Goal: Information Seeking & Learning: Check status

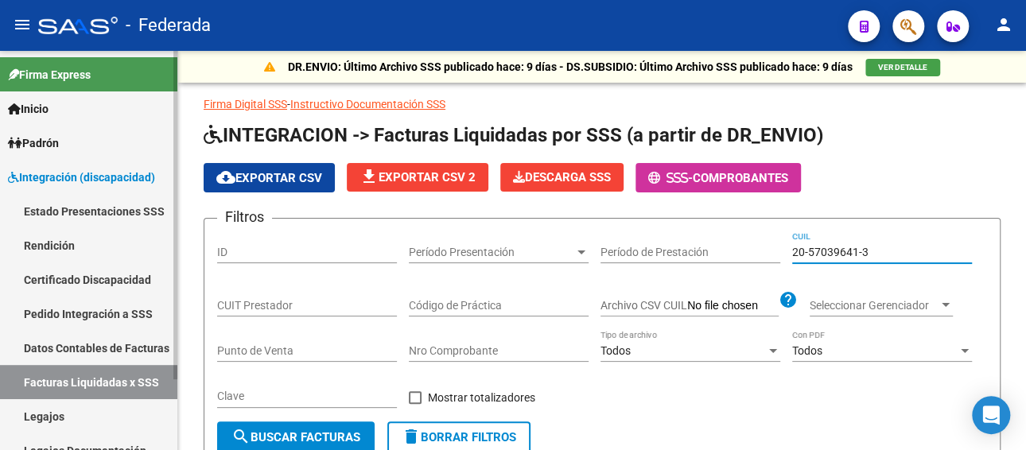
scroll to position [236, 0]
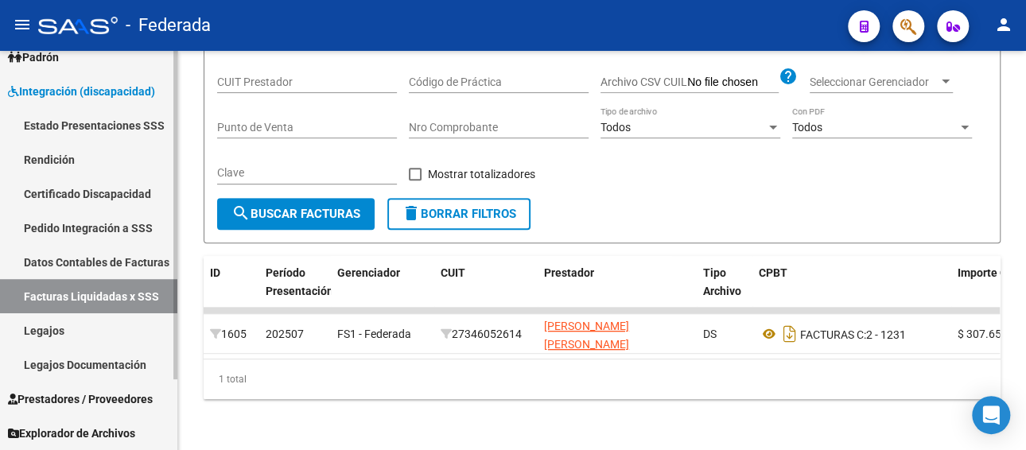
click at [79, 333] on link "Legajos" at bounding box center [88, 330] width 177 height 34
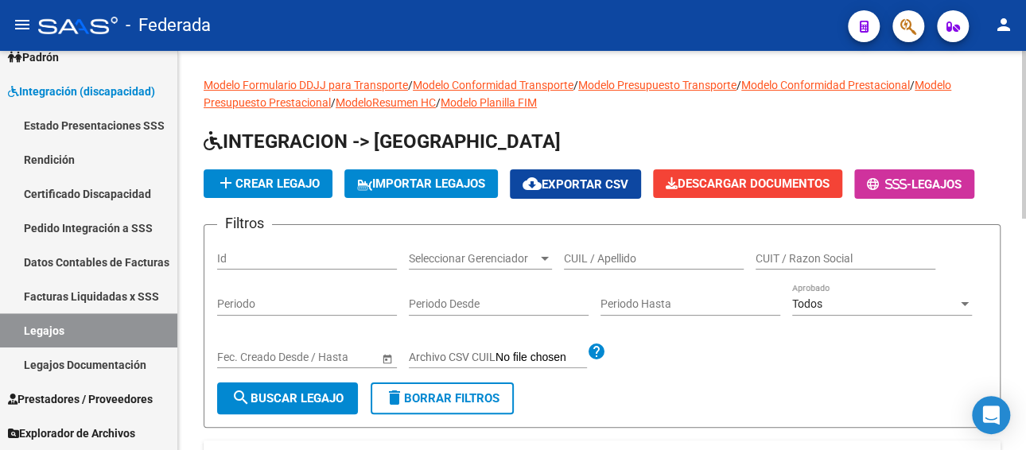
click at [652, 255] on input "CUIL / Apellido" at bounding box center [654, 259] width 180 height 14
paste input "[PERSON_NAME]"
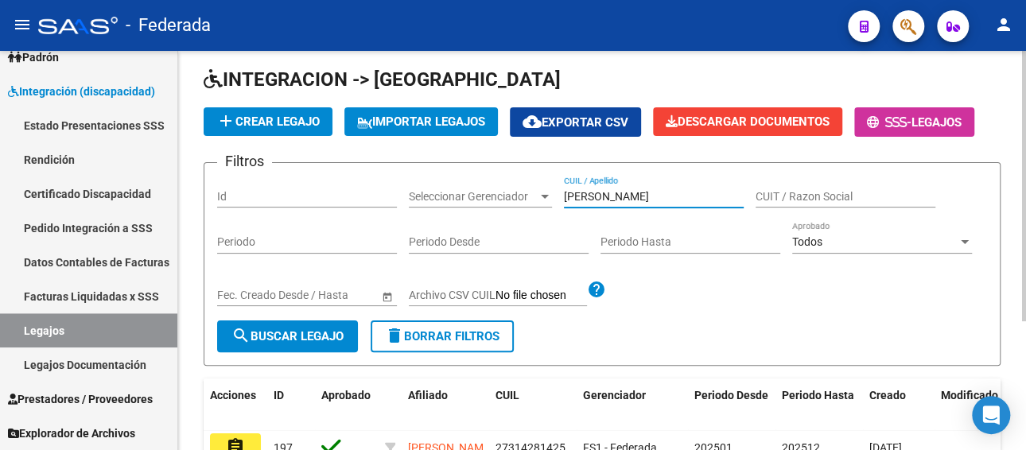
scroll to position [190, 0]
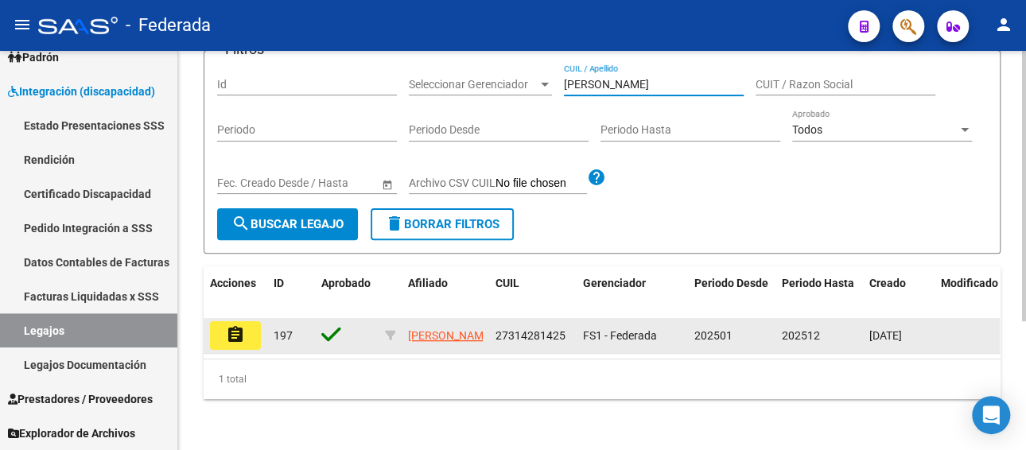
type input "[PERSON_NAME]"
drag, startPoint x: 494, startPoint y: 316, endPoint x: 574, endPoint y: 318, distance: 79.6
click at [574, 318] on datatable-body-cell "27314281425" at bounding box center [533, 335] width 88 height 35
copy span "27314281425"
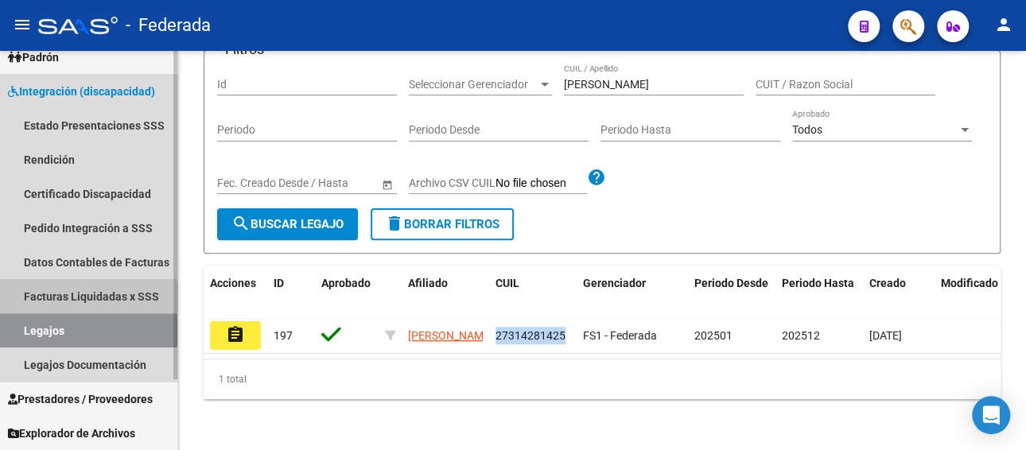
click at [84, 296] on link "Facturas Liquidadas x SSS" at bounding box center [88, 296] width 177 height 34
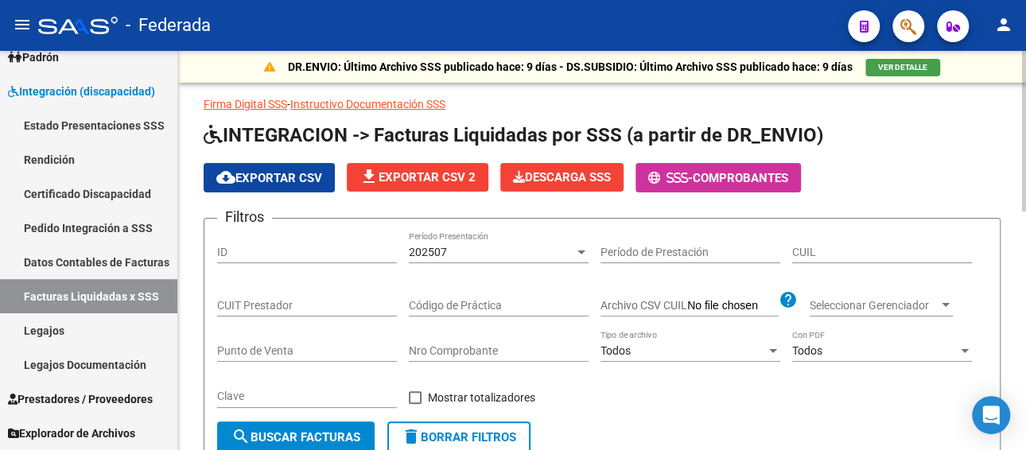
click at [428, 251] on span "202507" at bounding box center [428, 252] width 38 height 13
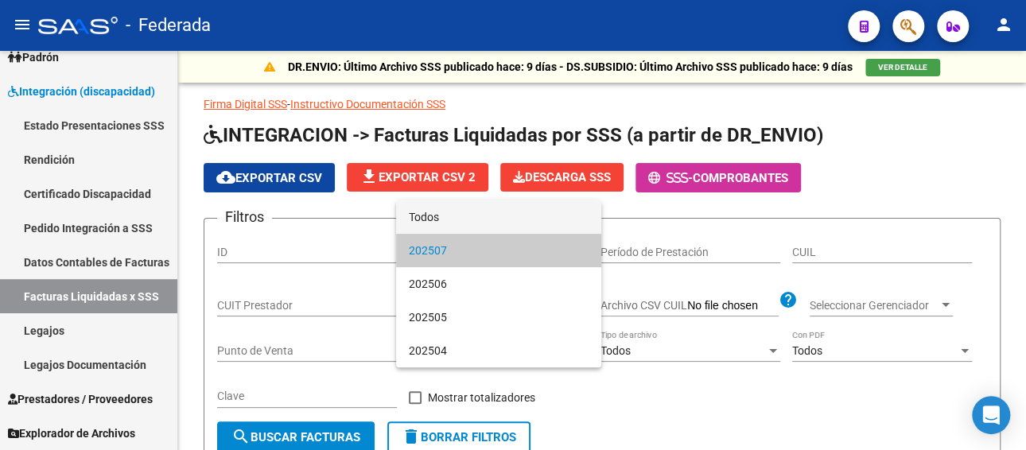
click at [438, 224] on span "Todos" at bounding box center [499, 216] width 180 height 33
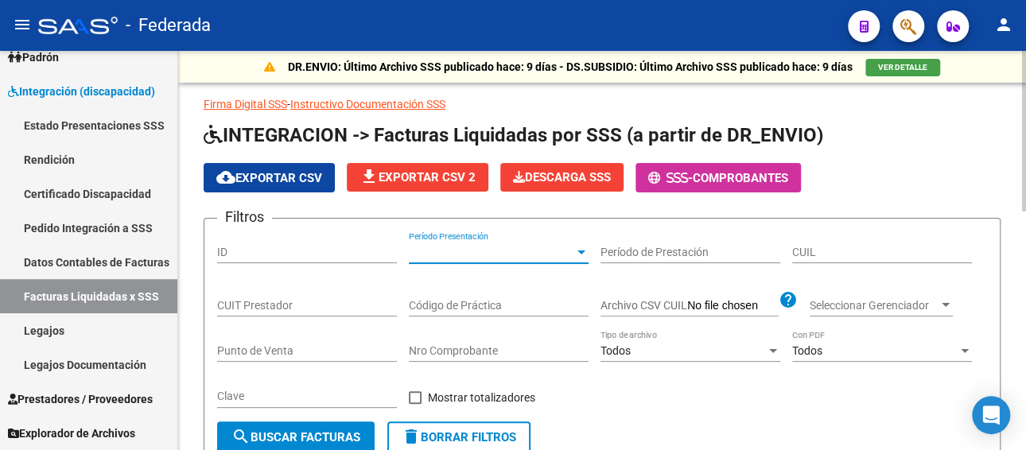
click at [805, 240] on div "CUIL" at bounding box center [882, 248] width 180 height 32
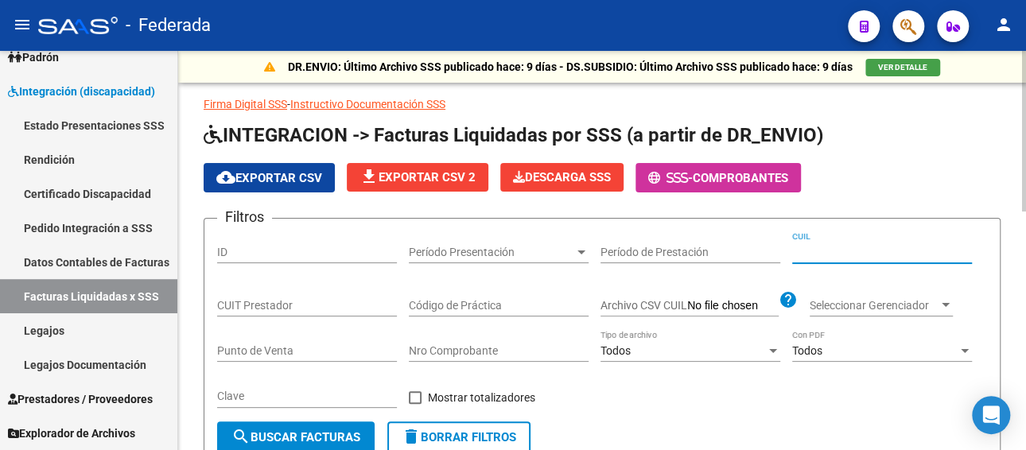
paste input "27-31428142-5"
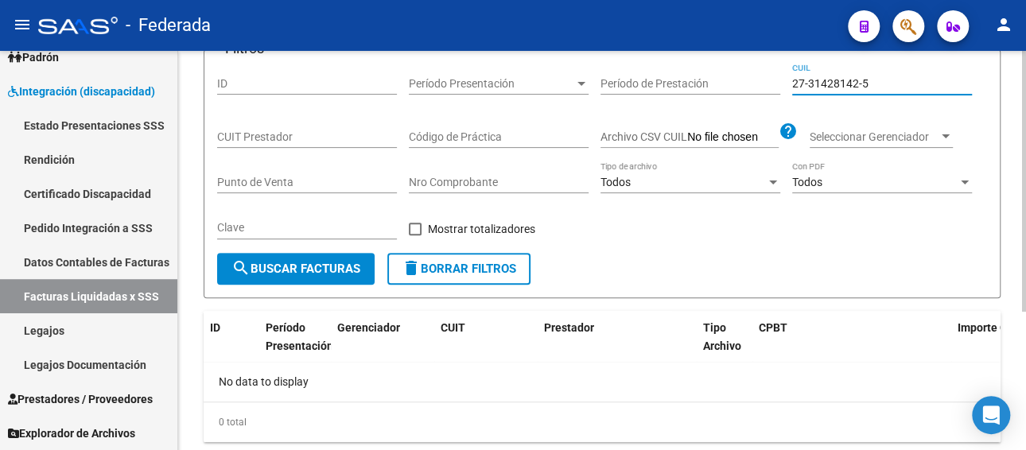
scroll to position [132, 0]
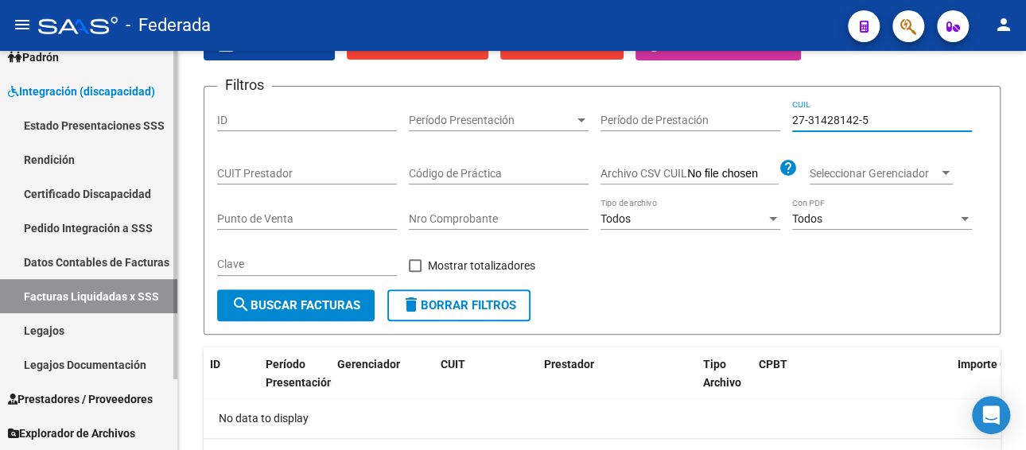
type input "27-31428142-5"
click at [86, 228] on link "Pedido Integración a SSS" at bounding box center [88, 228] width 177 height 34
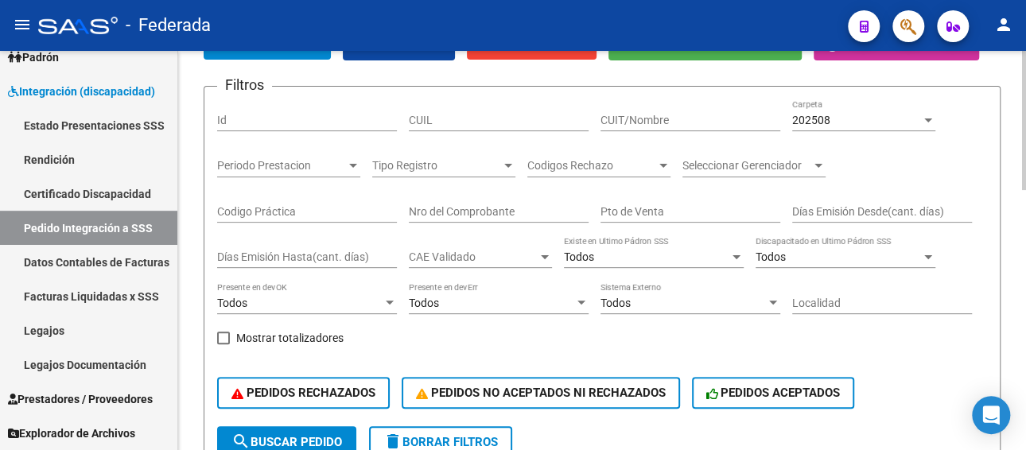
click at [827, 123] on span "202508" at bounding box center [811, 120] width 38 height 13
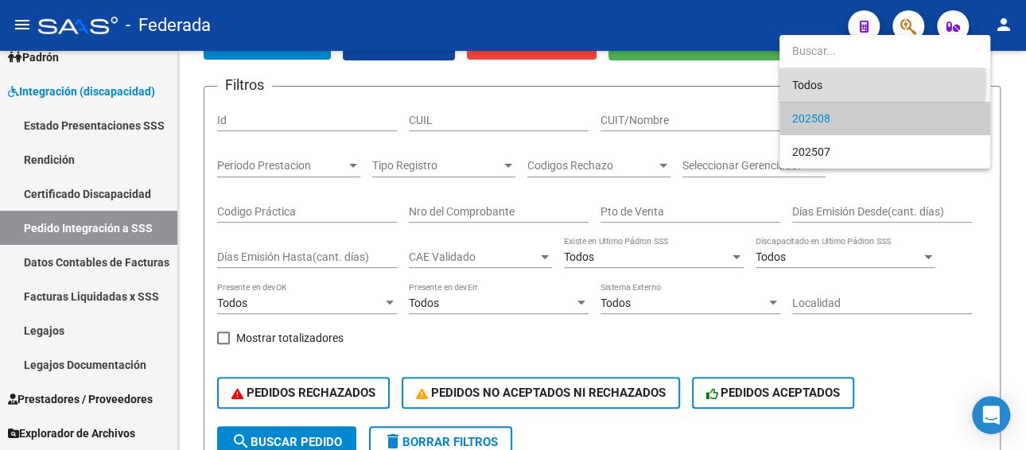
click at [816, 84] on span "Todos" at bounding box center [884, 84] width 185 height 33
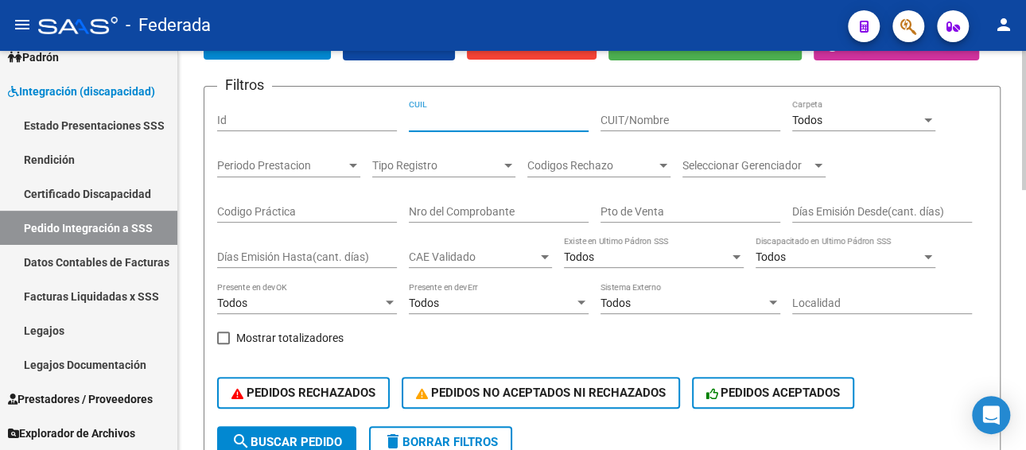
click at [432, 119] on input "CUIL" at bounding box center [499, 121] width 180 height 14
paste input "27314281425"
type input "27314281425"
click at [292, 431] on button "search Buscar Pedido" at bounding box center [286, 442] width 139 height 32
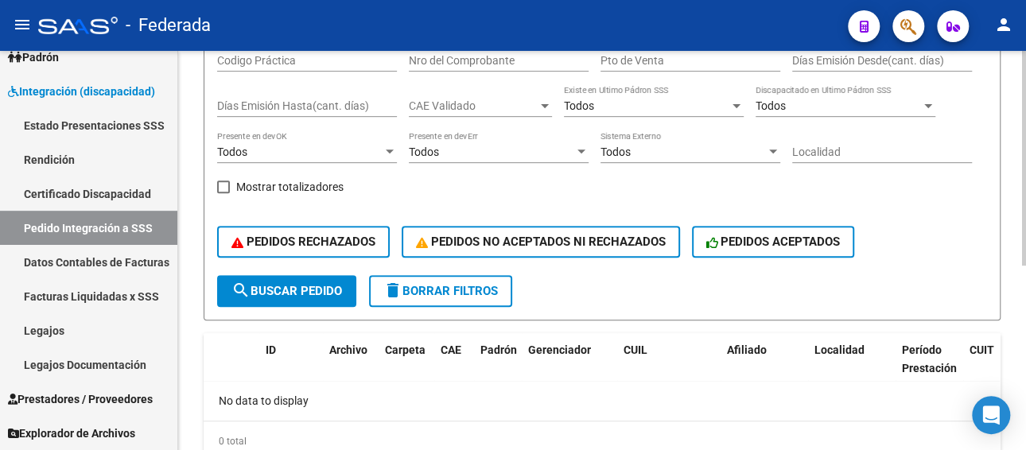
scroll to position [291, 0]
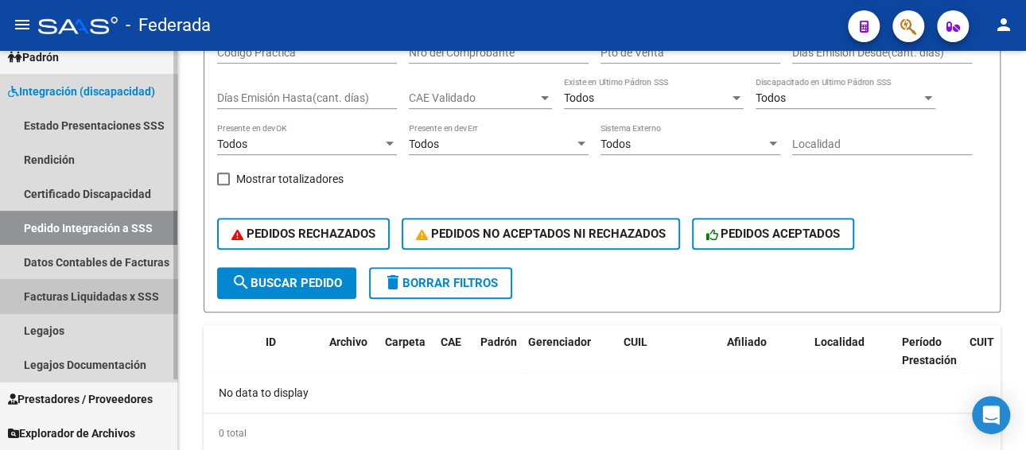
click at [106, 291] on link "Facturas Liquidadas x SSS" at bounding box center [88, 296] width 177 height 34
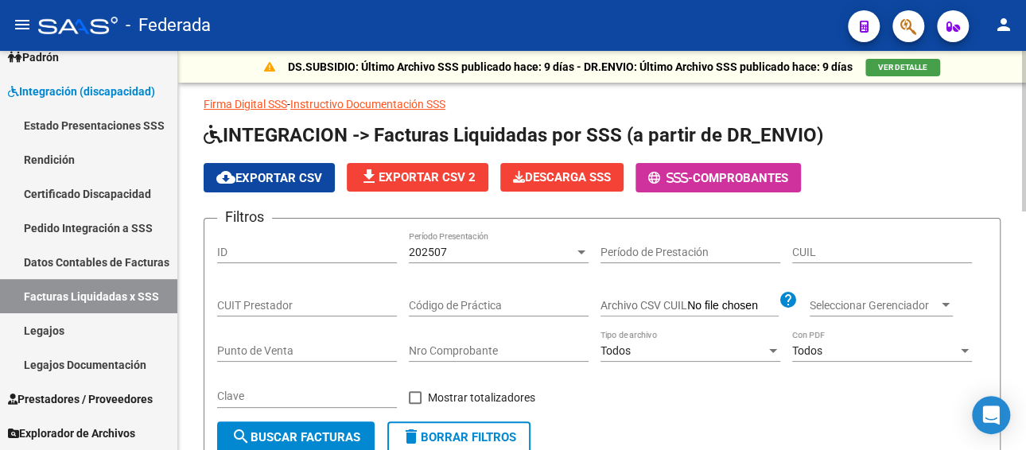
click at [496, 258] on div "202507 Período Presentación" at bounding box center [499, 248] width 180 height 32
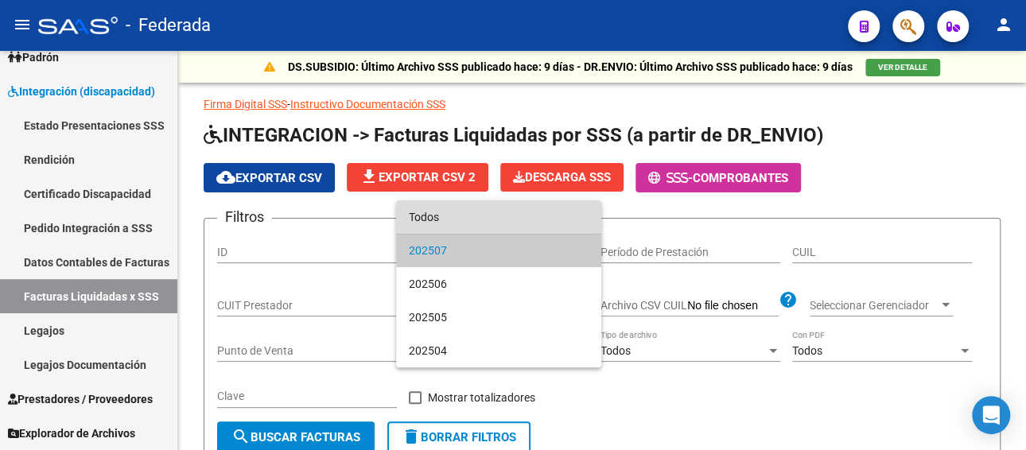
click at [477, 223] on span "Todos" at bounding box center [499, 216] width 180 height 33
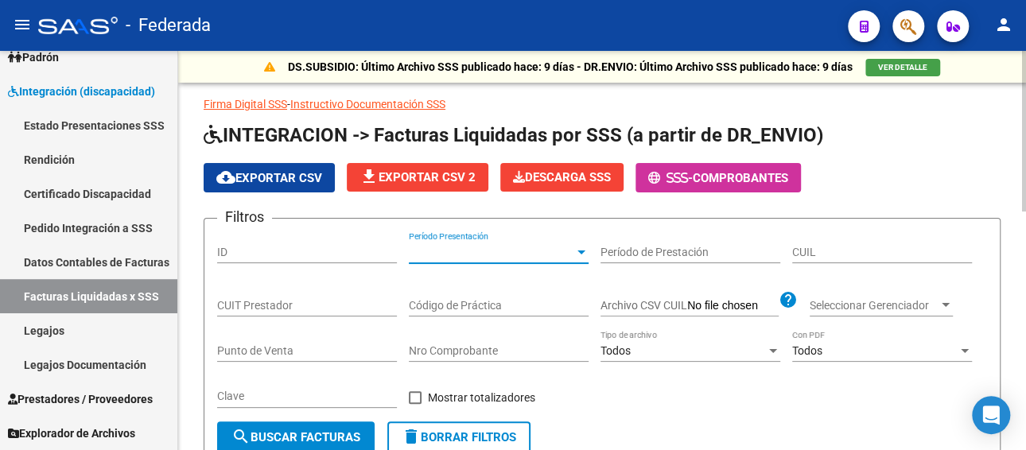
click at [857, 253] on input "CUIL" at bounding box center [882, 253] width 180 height 14
paste input "20-50790644-4"
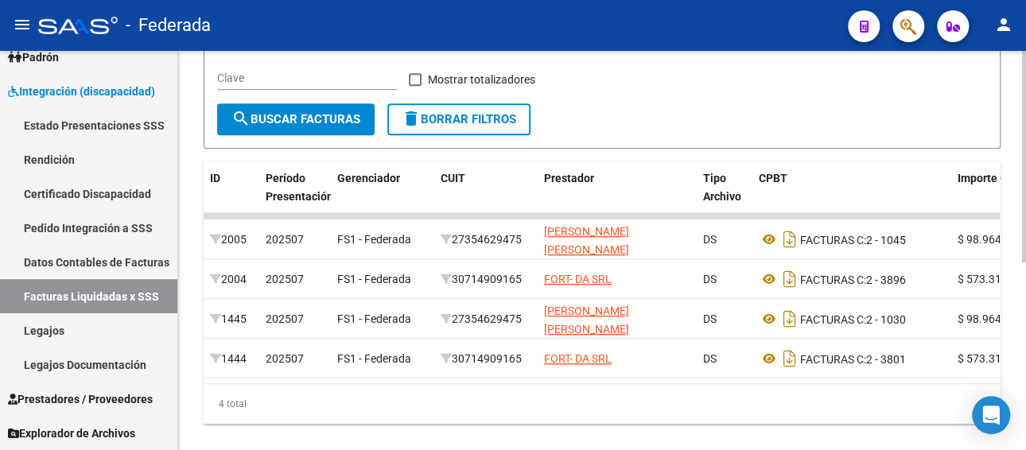
scroll to position [355, 0]
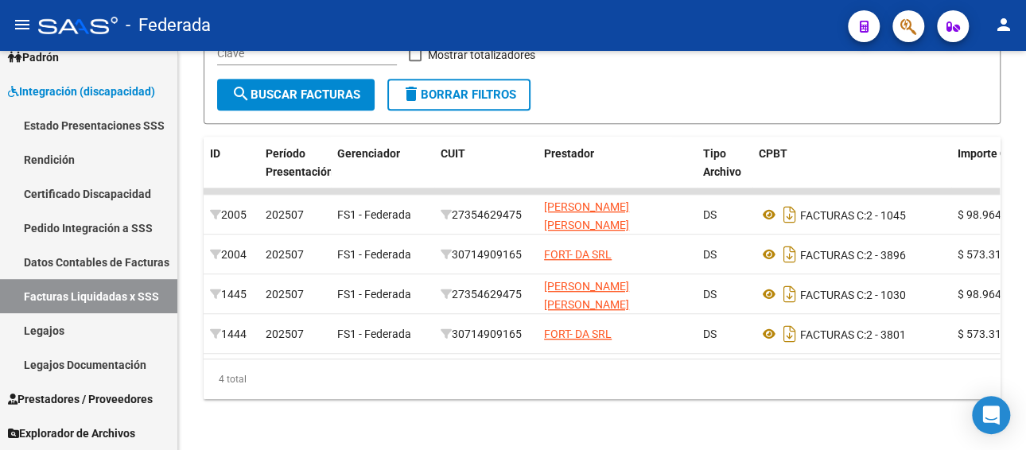
type input "20-50790644-4"
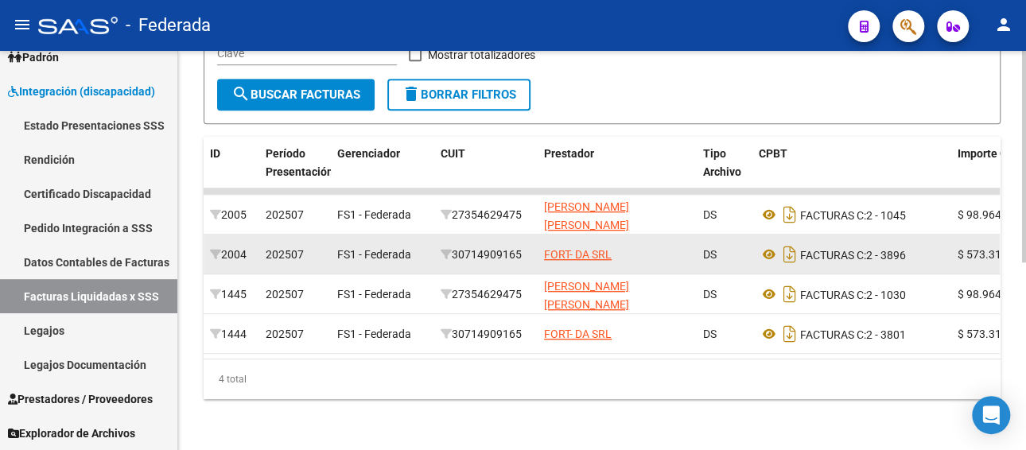
drag, startPoint x: 528, startPoint y: 240, endPoint x: 456, endPoint y: 240, distance: 72.4
click at [456, 246] on div "30714909165" at bounding box center [486, 255] width 91 height 18
copy div "30714909165"
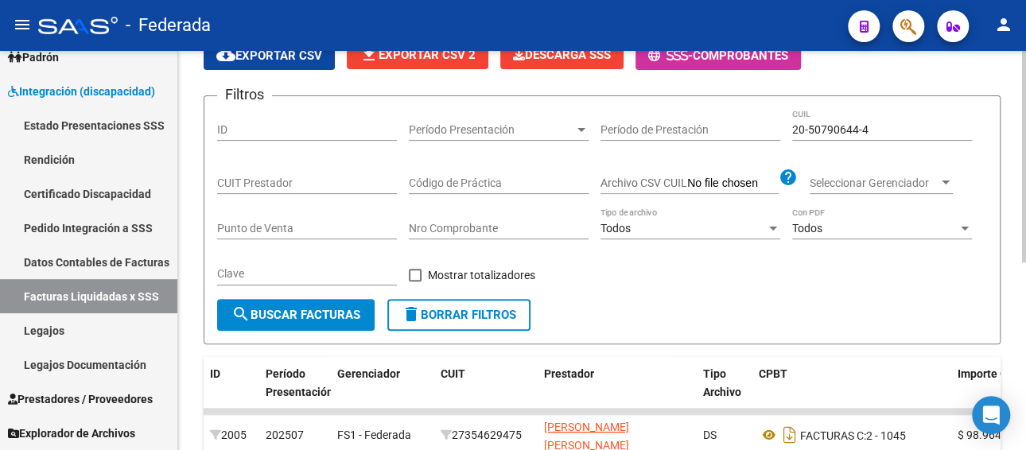
scroll to position [116, 0]
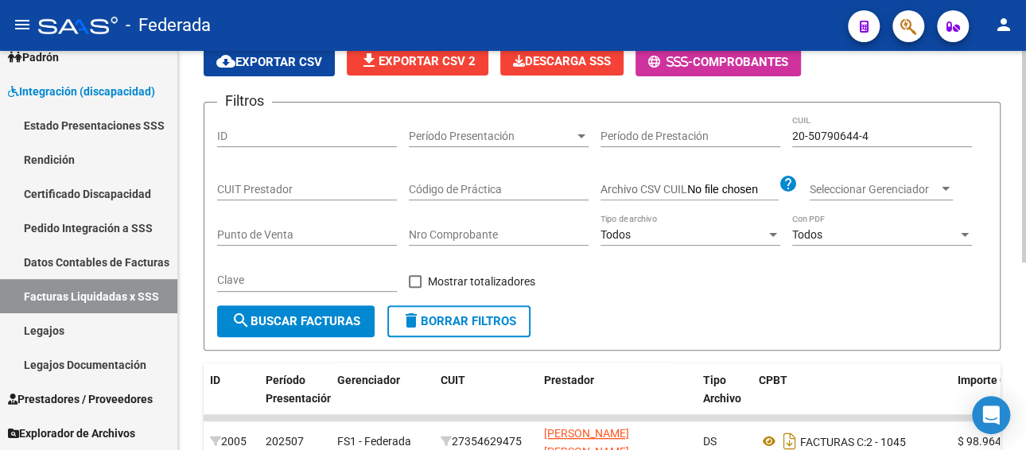
click at [304, 194] on input "CUIT Prestador" at bounding box center [307, 190] width 180 height 14
paste input "30-71490916-5"
type input "30-71490916-5"
drag, startPoint x: 838, startPoint y: 129, endPoint x: 734, endPoint y: 133, distance: 104.3
click at [734, 133] on div "Filtros ID Período Presentación Período Presentación Período de Prestación 20-5…" at bounding box center [602, 210] width 770 height 190
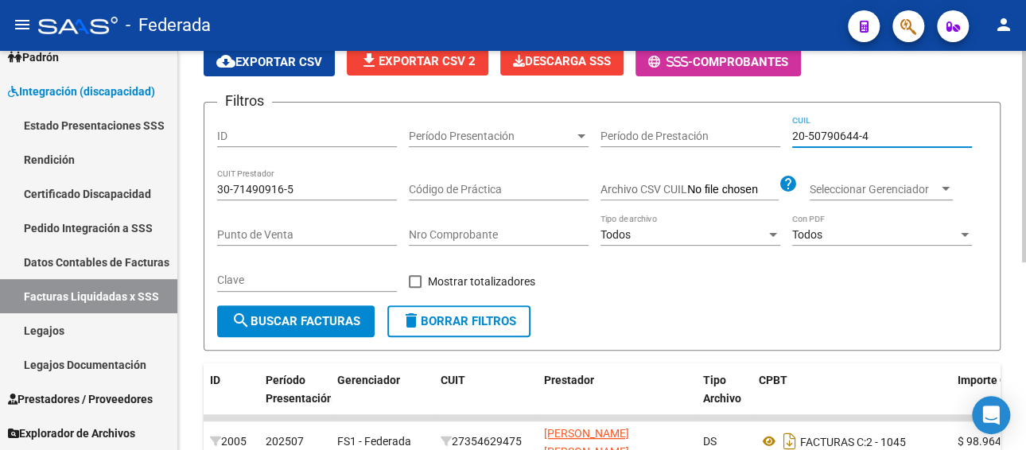
drag, startPoint x: 869, startPoint y: 133, endPoint x: 726, endPoint y: 139, distance: 143.4
click at [726, 139] on div "Filtros ID Período Presentación Período Presentación Período de Prestación 20-5…" at bounding box center [602, 210] width 770 height 190
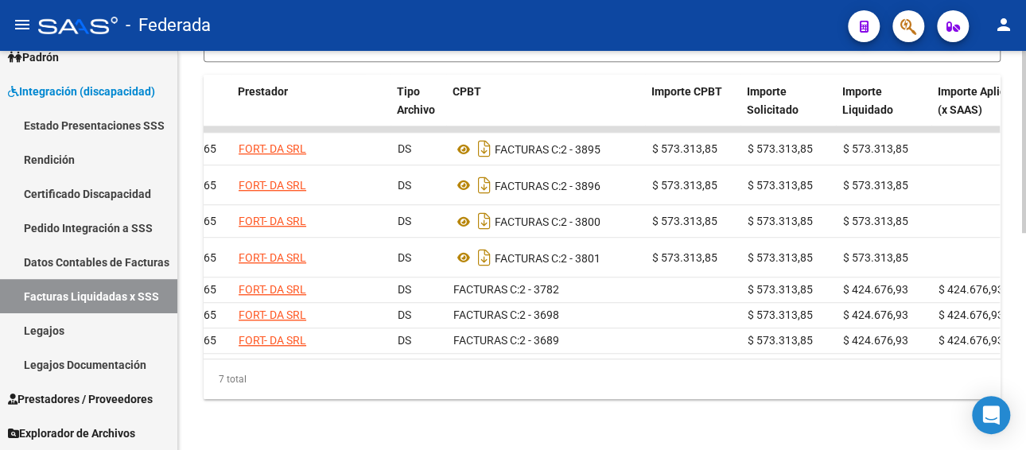
scroll to position [0, 173]
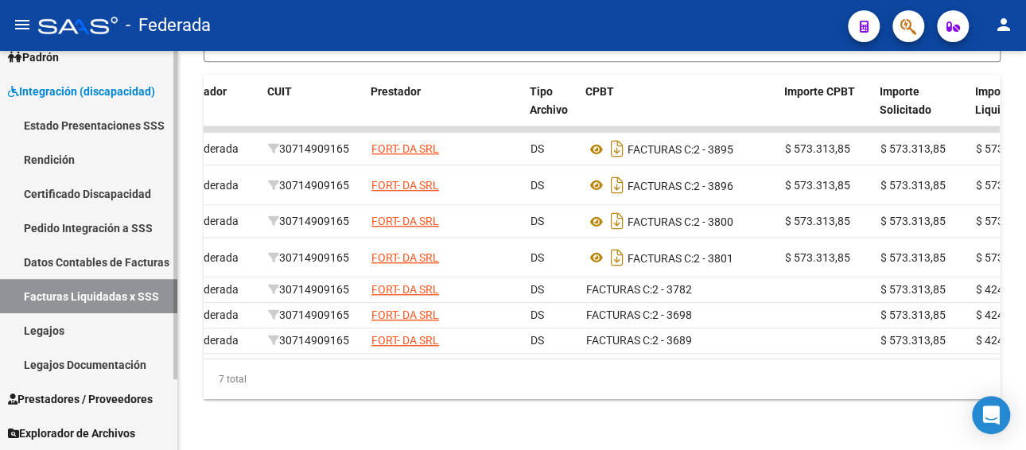
click at [43, 334] on link "Legajos" at bounding box center [88, 330] width 177 height 34
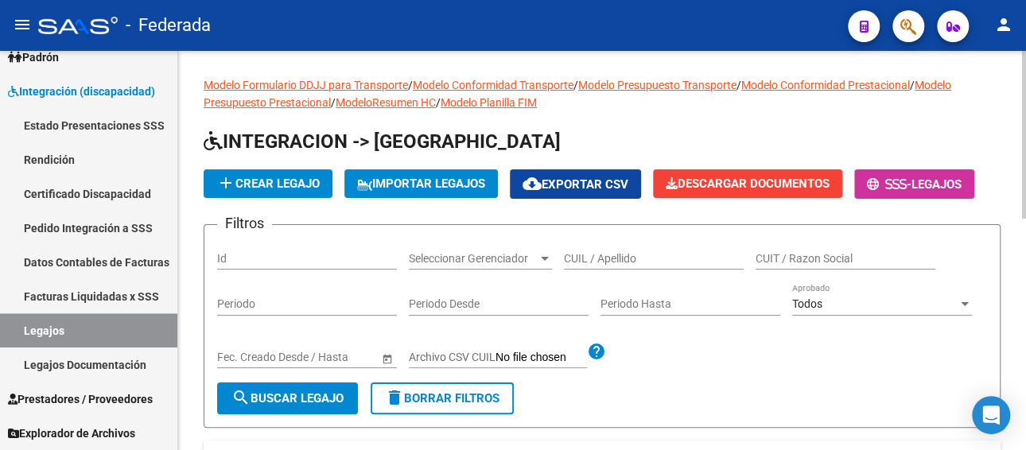
click at [616, 250] on div "CUIL / Apellido" at bounding box center [654, 254] width 180 height 32
paste input "[PERSON_NAME]"
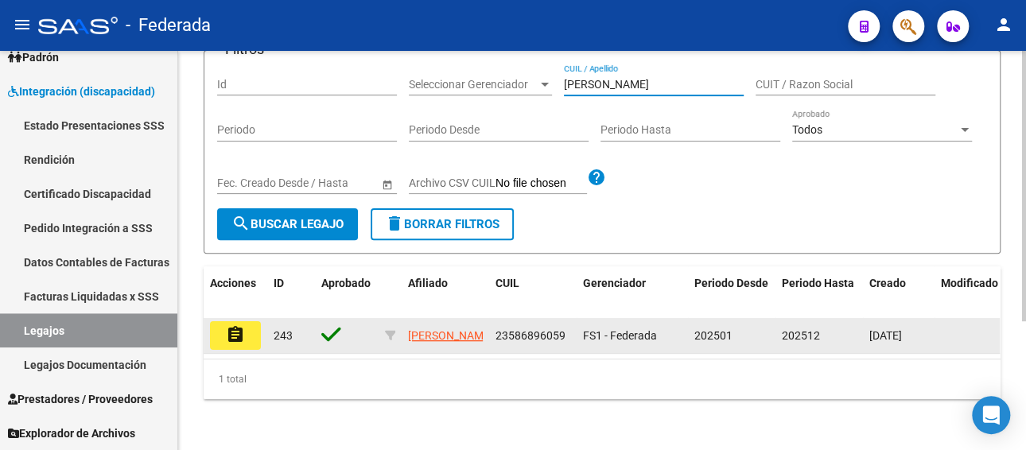
type input "[PERSON_NAME]"
drag, startPoint x: 493, startPoint y: 317, endPoint x: 580, endPoint y: 317, distance: 86.7
click at [580, 318] on div "assignment 243 [PERSON_NAME] 23586896059 FS1 - Federada 202501 202512 [DATE]" at bounding box center [744, 336] width 1081 height 36
copy span "23586896059"
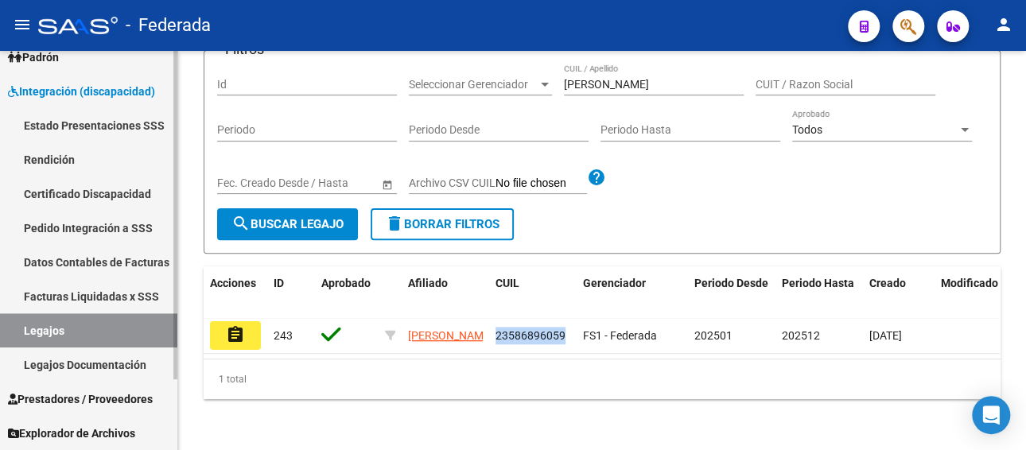
click at [90, 286] on link "Facturas Liquidadas x SSS" at bounding box center [88, 296] width 177 height 34
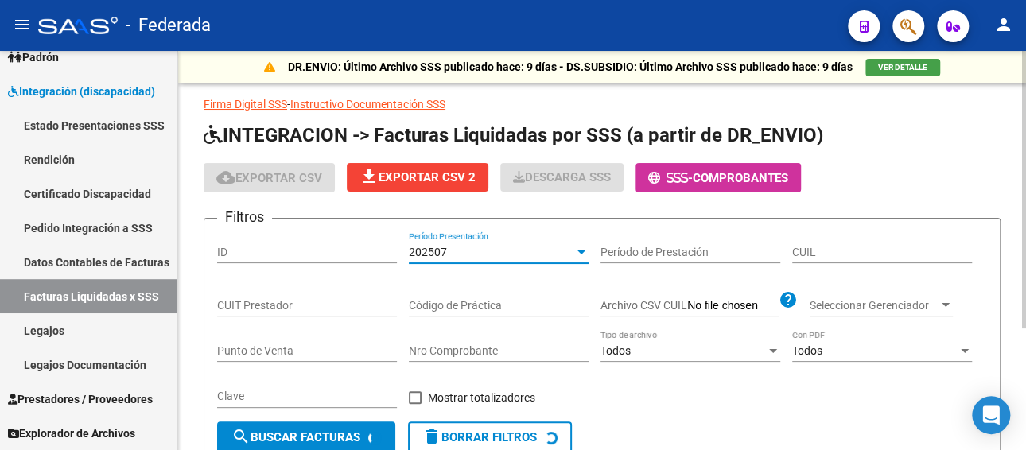
click at [473, 246] on div "202507" at bounding box center [491, 253] width 165 height 14
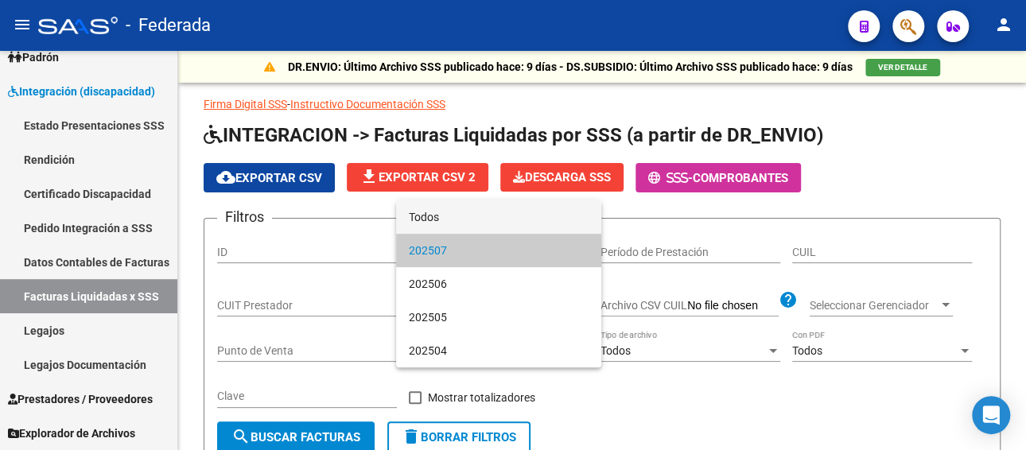
click at [469, 221] on span "Todos" at bounding box center [499, 216] width 180 height 33
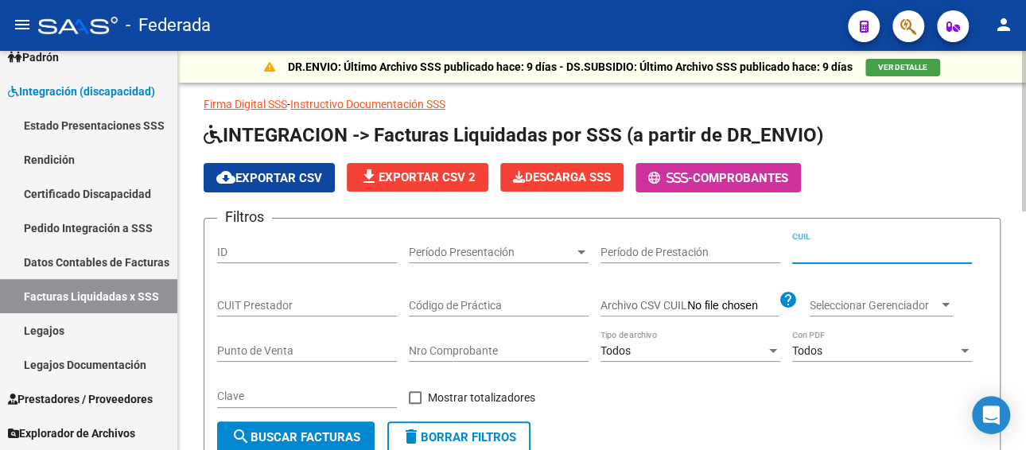
click at [874, 248] on input "CUIL" at bounding box center [882, 253] width 180 height 14
paste input "23-58689605-9"
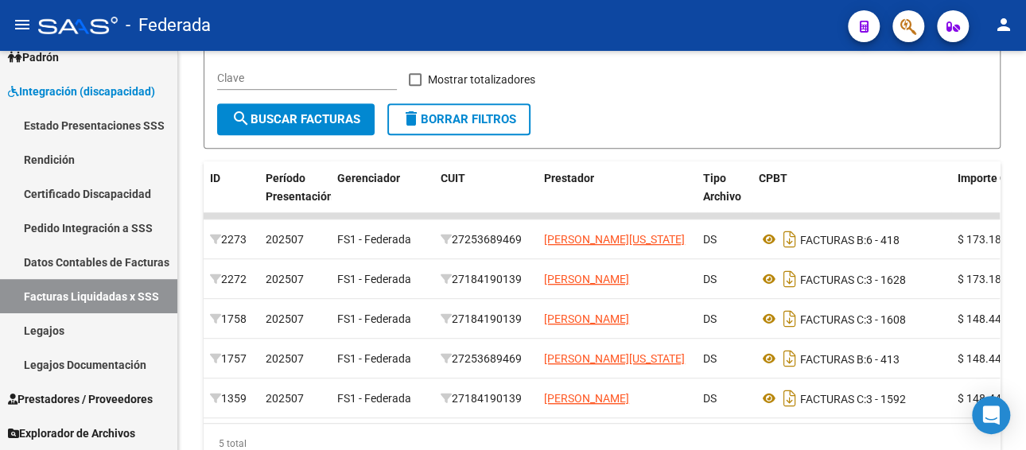
type input "23-58689605-9"
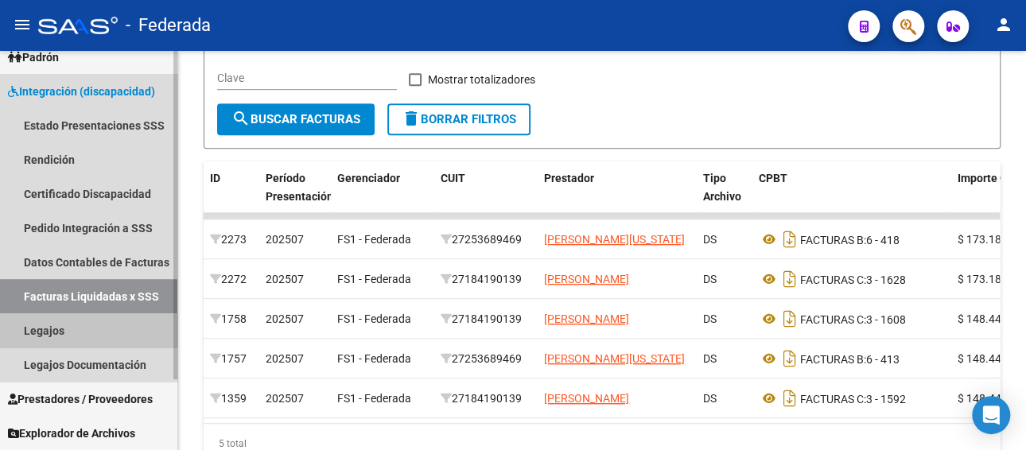
click at [92, 333] on link "Legajos" at bounding box center [88, 330] width 177 height 34
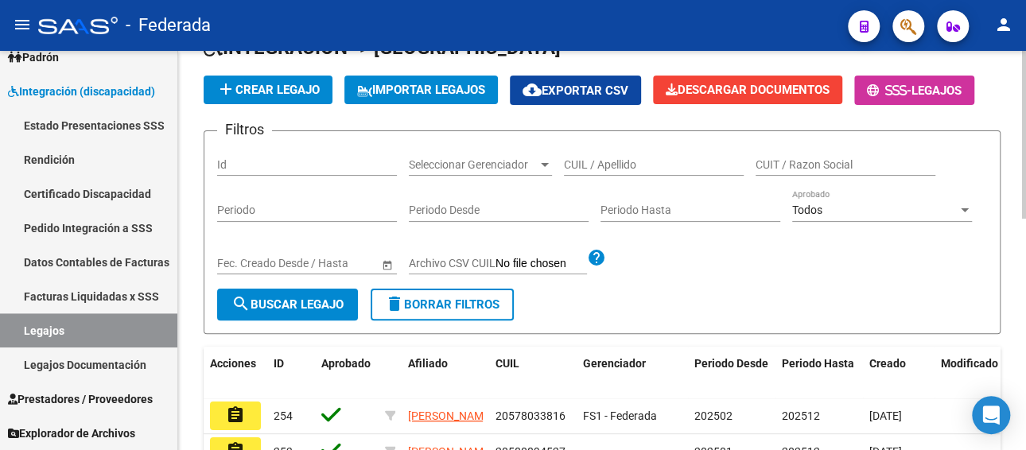
scroll to position [80, 0]
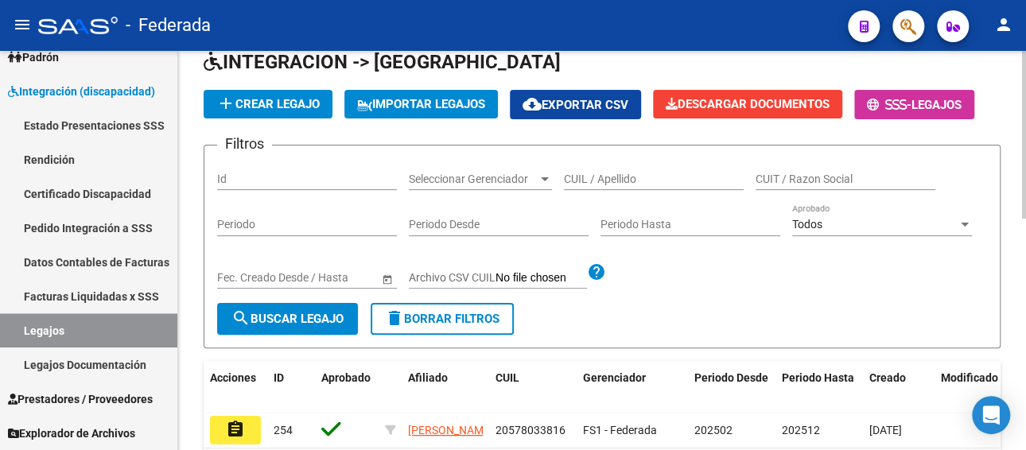
click at [613, 176] on input "CUIL / Apellido" at bounding box center [654, 180] width 180 height 14
paste input "[PERSON_NAME]"
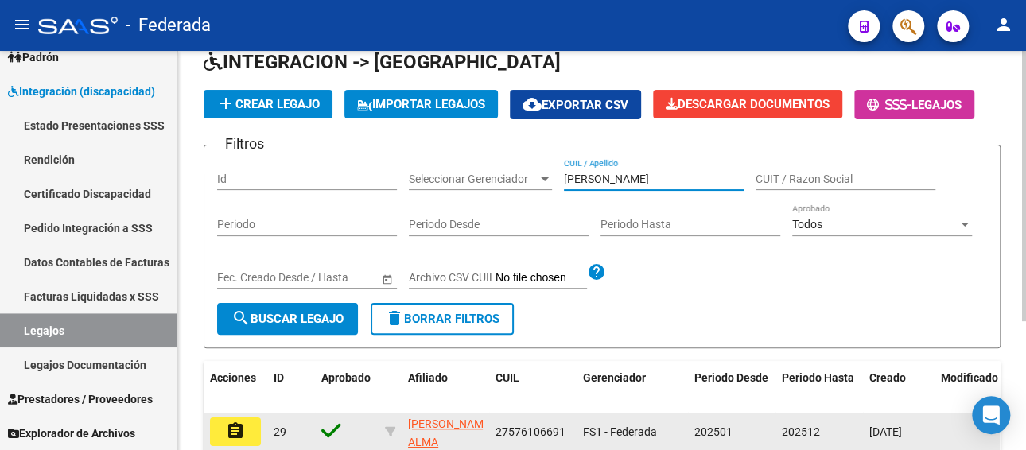
type input "[PERSON_NAME]"
drag, startPoint x: 488, startPoint y: 427, endPoint x: 566, endPoint y: 432, distance: 78.1
click at [566, 432] on div "assignment 29 [PERSON_NAME] ALMA 27576106691 FS1 - Federada 202501 202512 [DATE]" at bounding box center [744, 433] width 1081 height 40
copy div "27576106691"
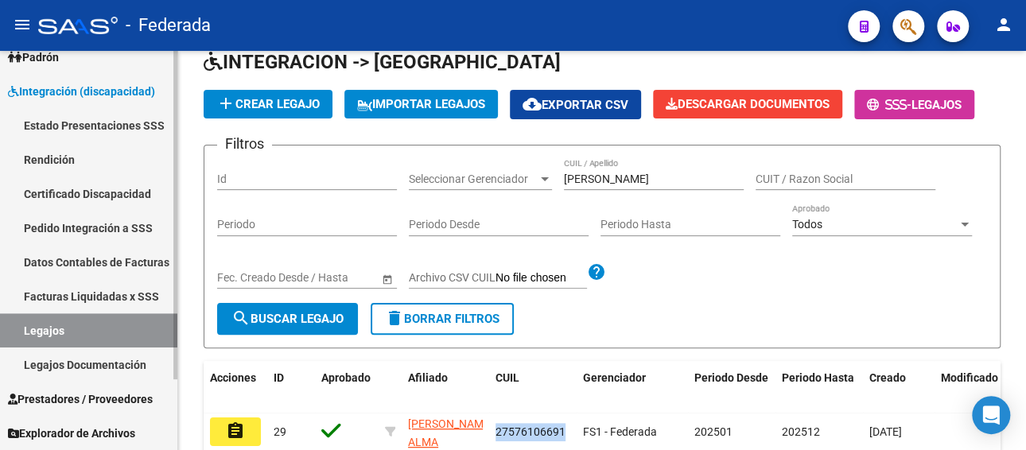
click at [50, 292] on link "Facturas Liquidadas x SSS" at bounding box center [88, 296] width 177 height 34
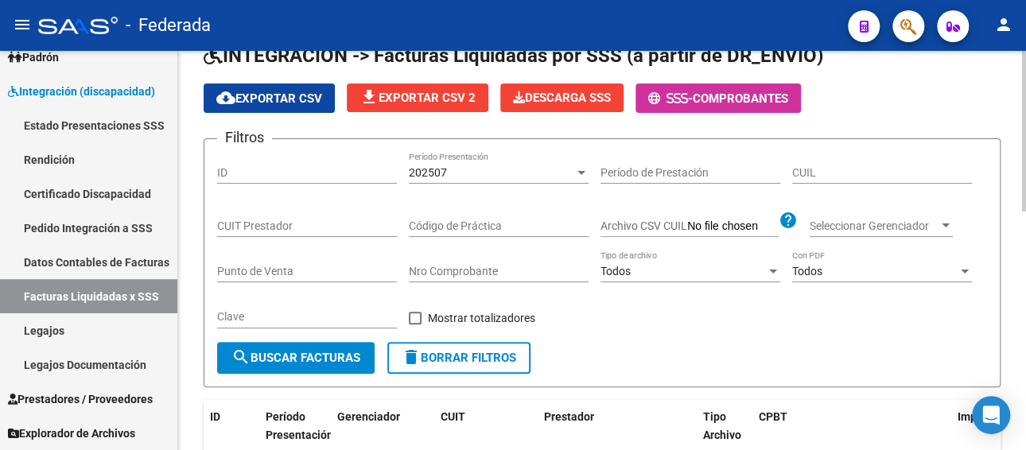
click at [478, 173] on div "202507" at bounding box center [491, 173] width 165 height 14
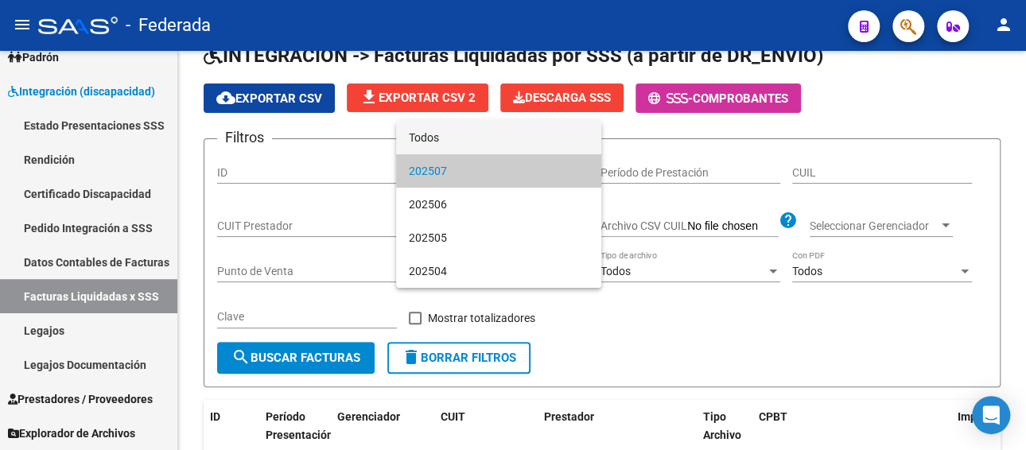
click at [466, 142] on span "Todos" at bounding box center [499, 137] width 180 height 33
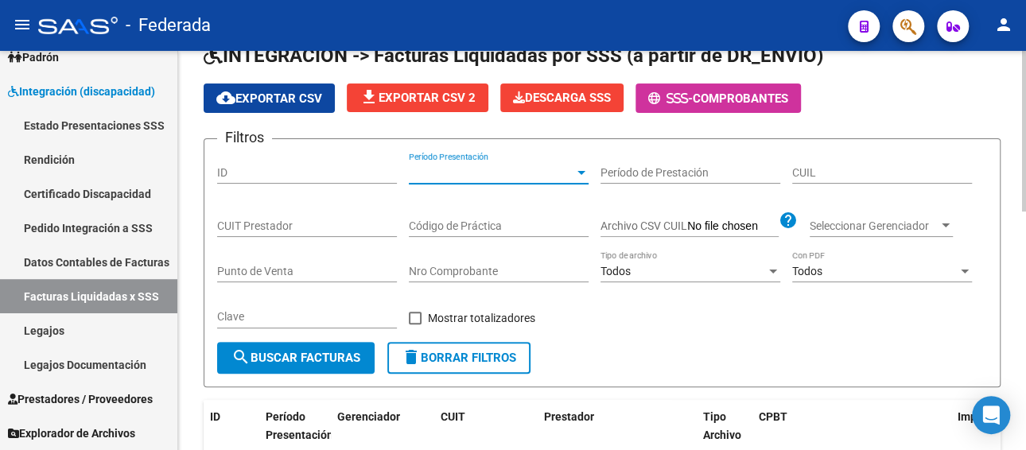
click at [855, 169] on input "CUIL" at bounding box center [882, 173] width 180 height 14
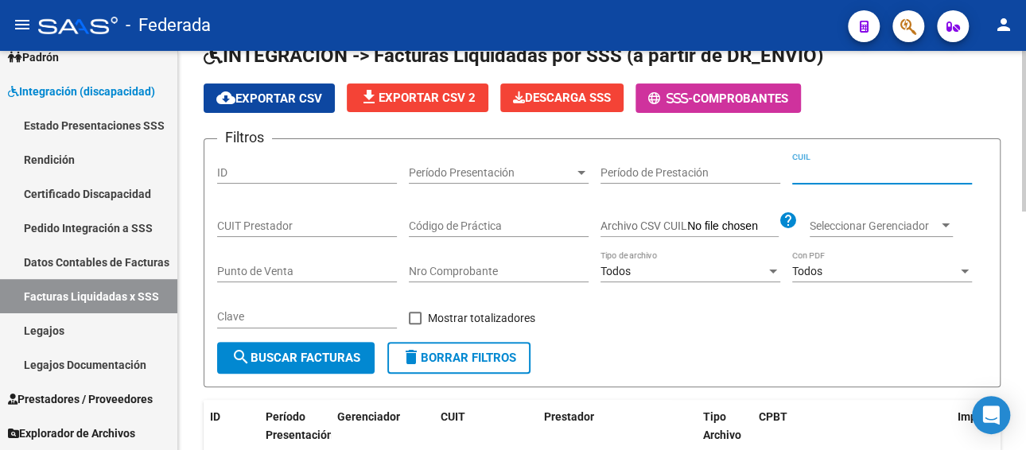
paste input "27-57610669-1"
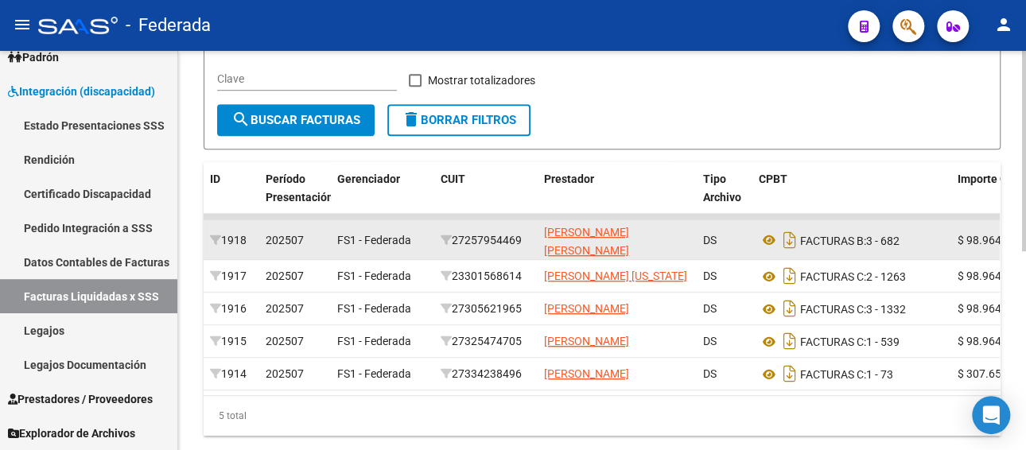
scroll to position [318, 0]
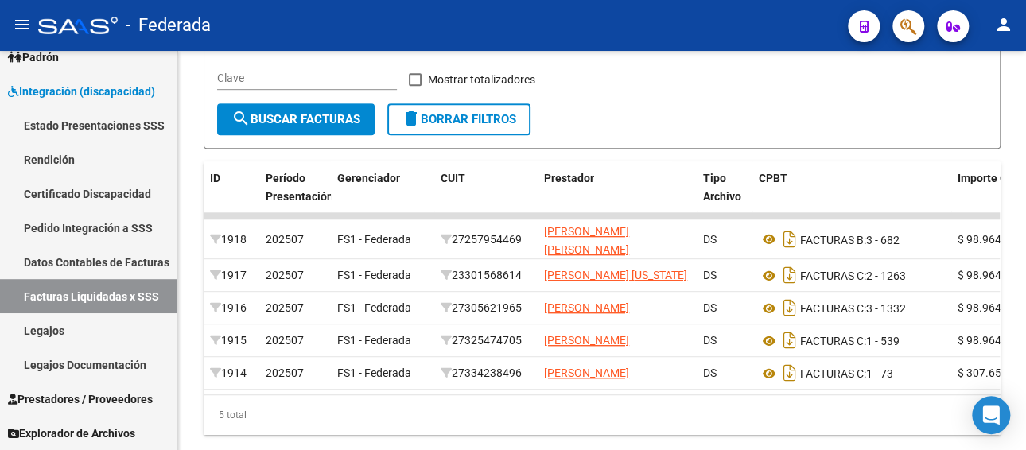
type input "27-57610669-1"
